Goal: Book appointment/travel/reservation

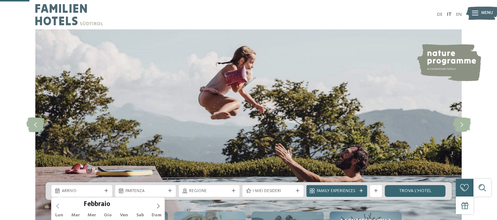
click at [53, 198] on span at bounding box center [57, 204] width 12 height 12
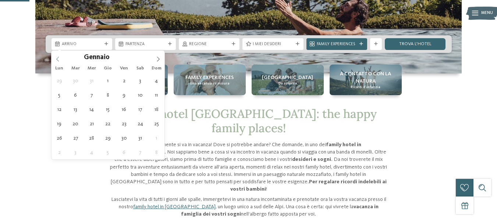
type input "****"
click at [56, 59] on icon at bounding box center [57, 59] width 5 height 5
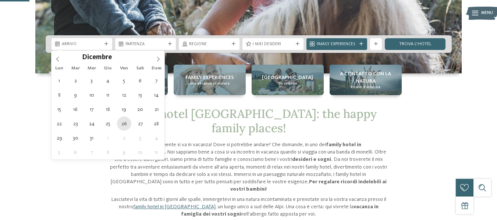
type div "[DATE]"
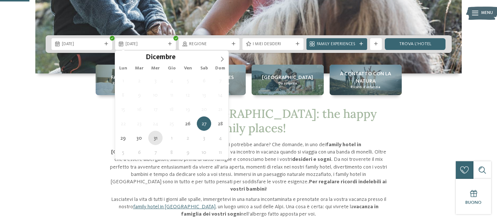
type div "[DATE]"
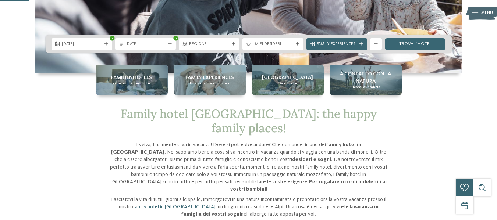
click at [171, 45] on icon at bounding box center [170, 44] width 4 height 4
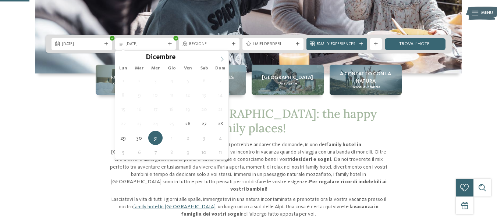
click at [220, 58] on icon at bounding box center [221, 59] width 5 height 5
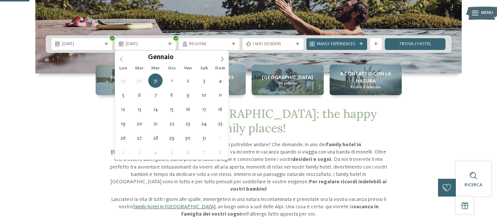
type input "****"
click at [121, 58] on div "Gennaio ****" at bounding box center [171, 57] width 113 height 12
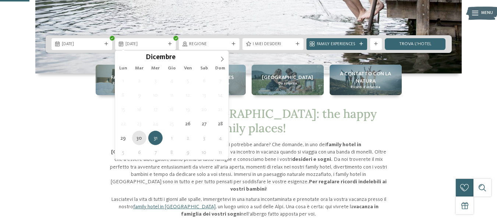
type div "[DATE]"
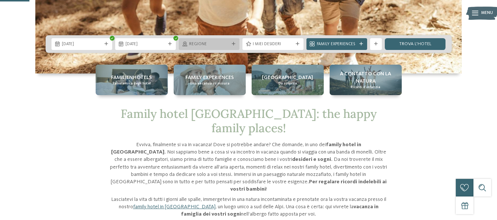
click at [235, 44] on icon at bounding box center [234, 44] width 4 height 4
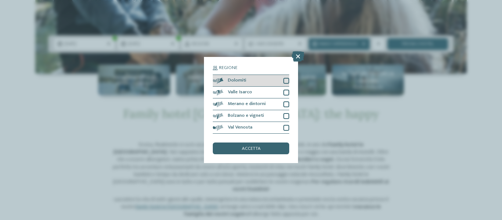
click at [286, 80] on div at bounding box center [286, 81] width 6 height 6
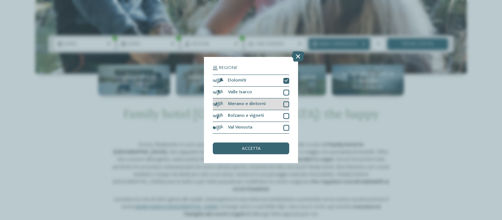
drag, startPoint x: 285, startPoint y: 93, endPoint x: 284, endPoint y: 100, distance: 6.7
click at [285, 93] on div at bounding box center [286, 93] width 6 height 6
click at [284, 103] on div at bounding box center [286, 104] width 6 height 6
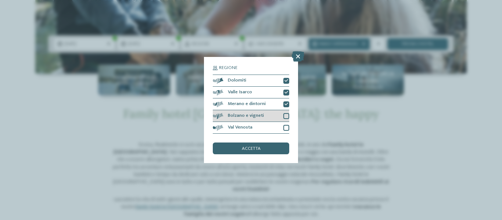
click at [285, 115] on div at bounding box center [286, 116] width 6 height 6
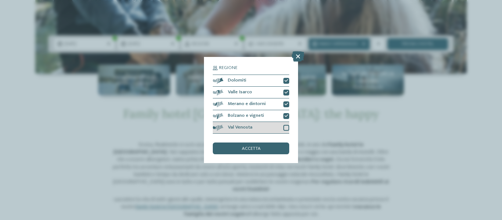
click at [286, 128] on div at bounding box center [286, 128] width 6 height 6
click at [272, 148] on div "accetta" at bounding box center [251, 149] width 76 height 12
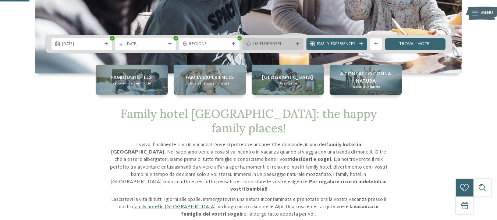
click at [299, 44] on icon at bounding box center [297, 44] width 4 height 4
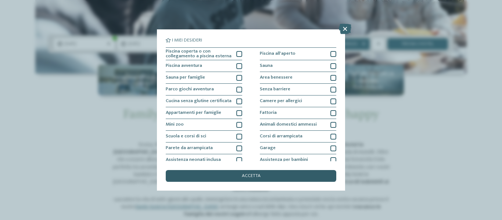
click at [250, 175] on span "accetta" at bounding box center [251, 176] width 19 height 5
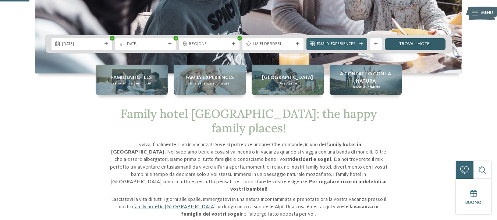
click at [417, 41] on link "trova l’hotel" at bounding box center [414, 44] width 61 height 12
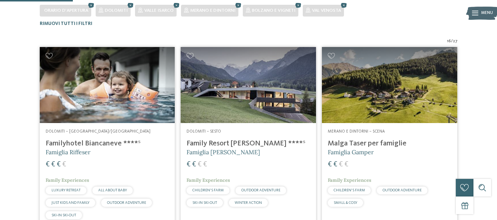
scroll to position [218, 0]
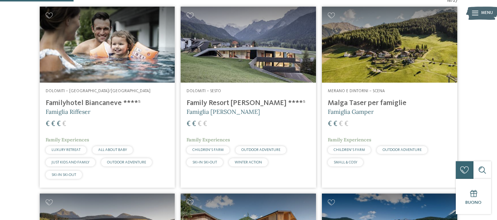
click at [204, 99] on h4 "Family Resort [PERSON_NAME] ****ˢ" at bounding box center [247, 103] width 123 height 9
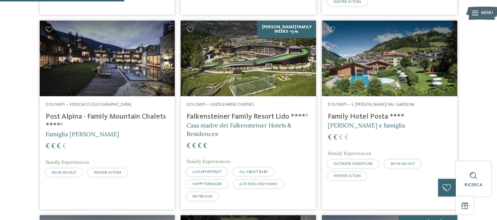
scroll to position [365, 0]
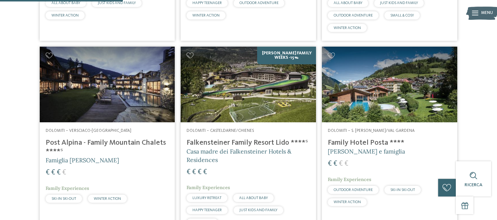
click at [369, 85] on img at bounding box center [389, 85] width 135 height 76
